Goal: Find specific page/section: Find specific page/section

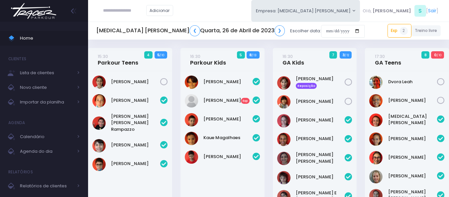
click at [38, 8] on img at bounding box center [33, 10] width 51 height 23
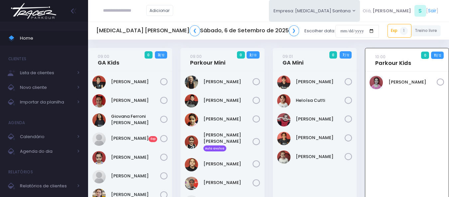
click at [24, 7] on img at bounding box center [33, 10] width 51 height 23
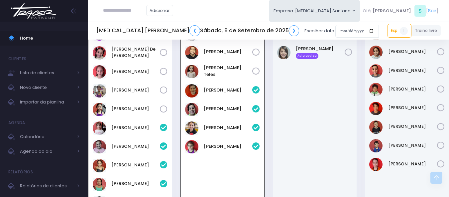
scroll to position [299, 0]
